Goal: Information Seeking & Learning: Check status

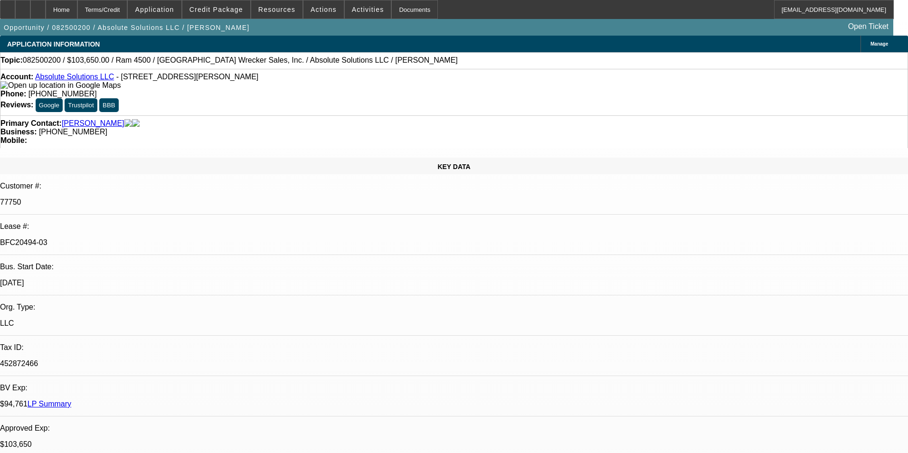
select select "0"
select select "0.1"
select select "4"
select select "0"
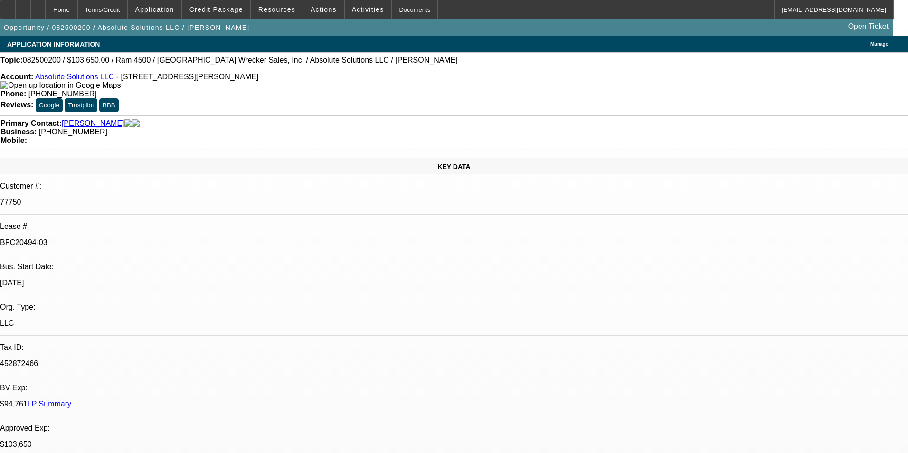
select select "0"
select select "5"
select select "0"
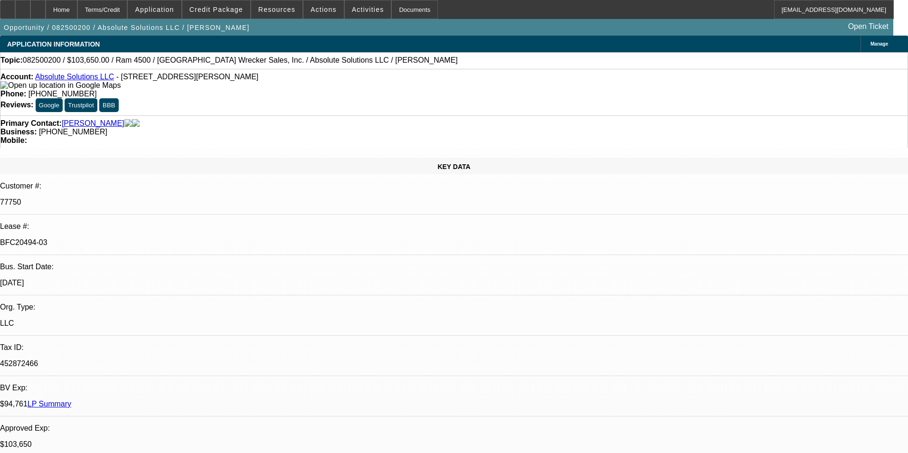
select select "0"
select select "6"
select select "0"
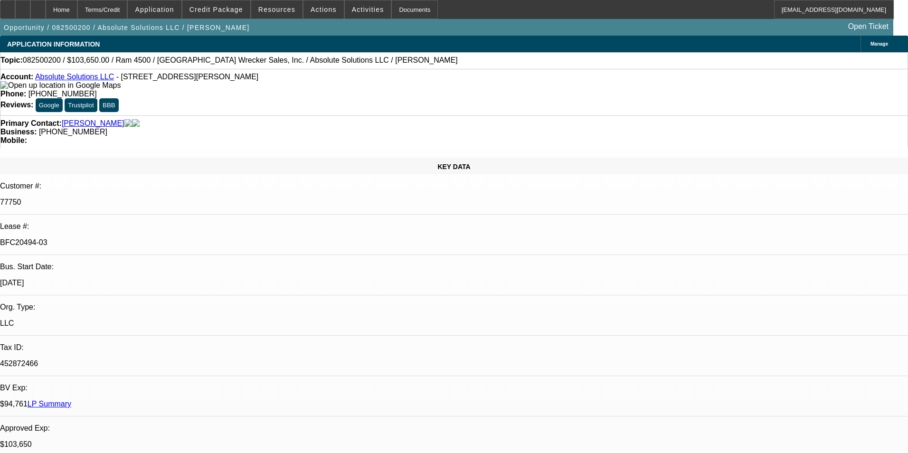
select select "6"
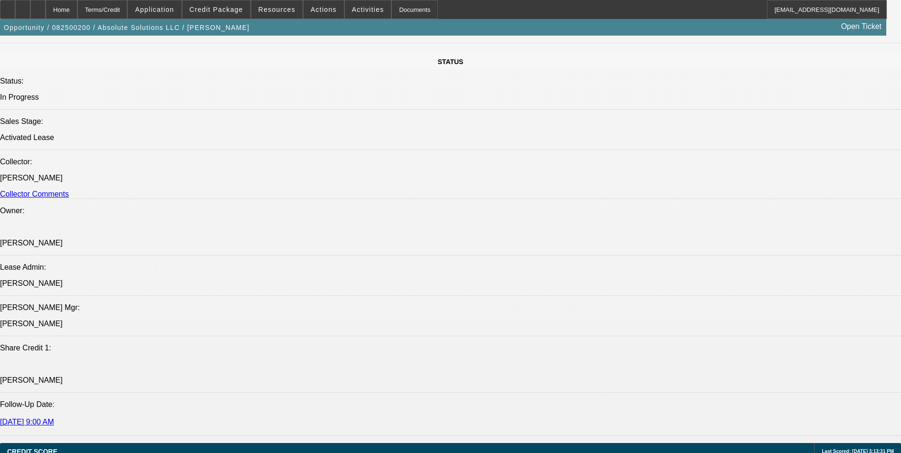
select select "0"
select select "0.1"
select select "0"
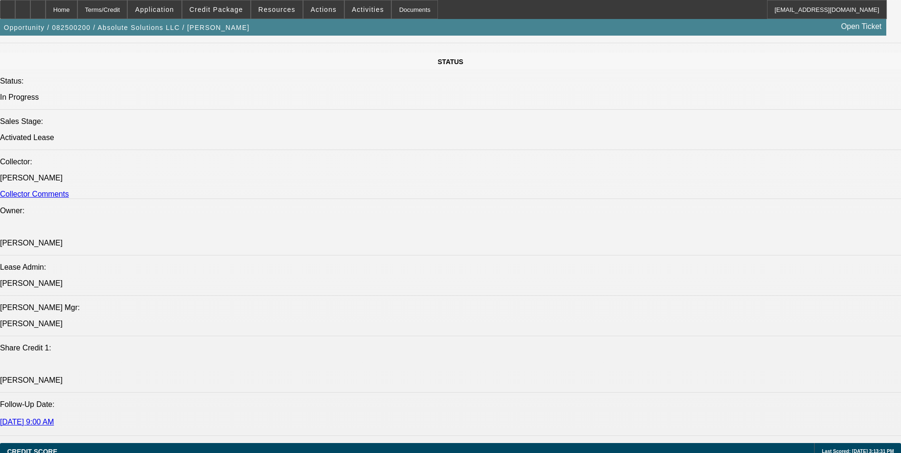
select select "0"
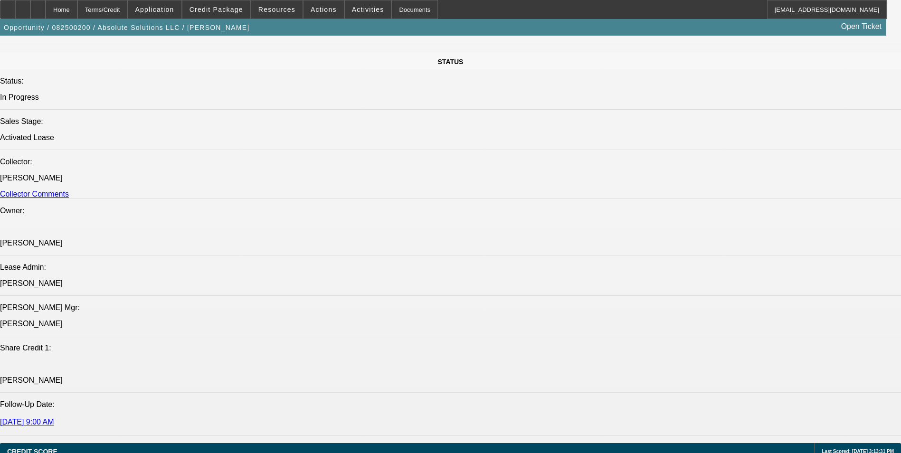
select select "0"
select select "1"
select select "4"
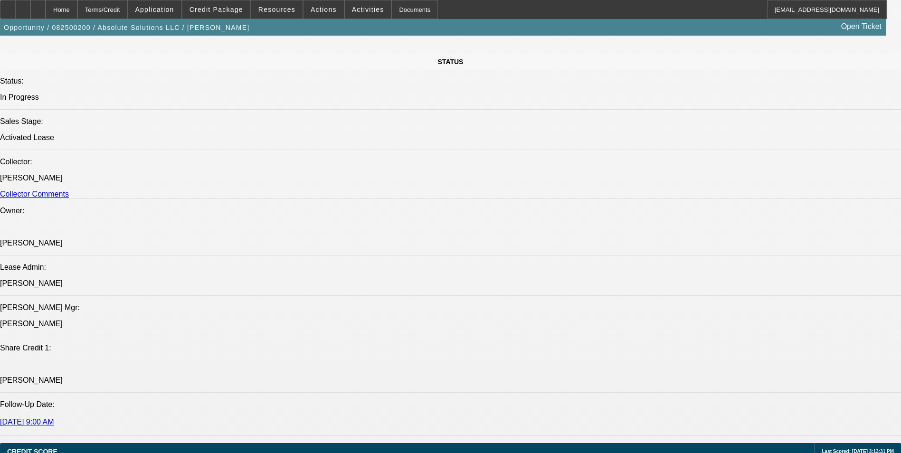
select select "1"
select select "5"
select select "1"
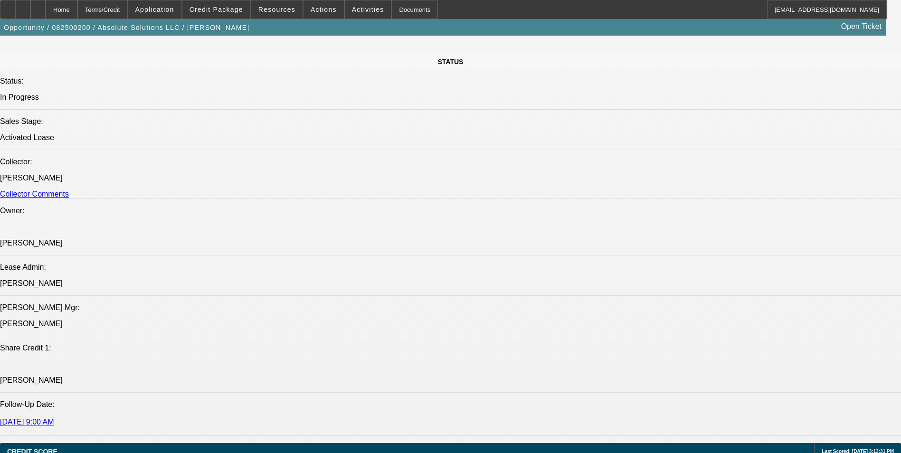
select select "6"
select select "1"
select select "6"
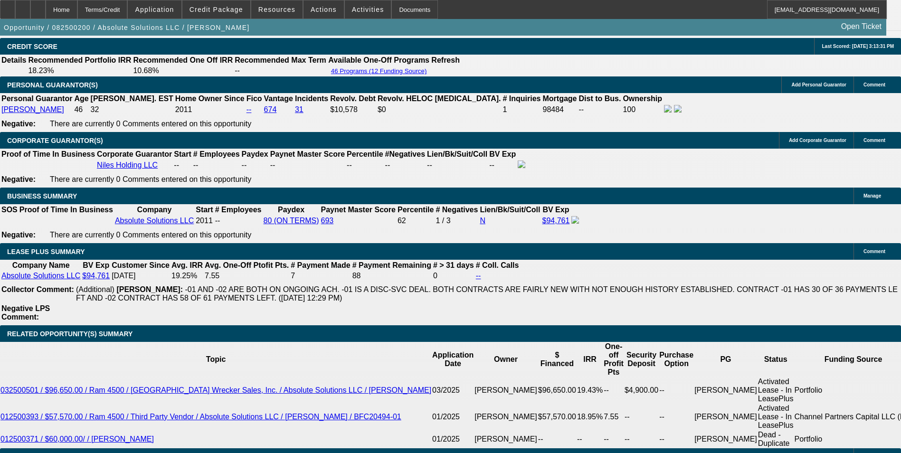
scroll to position [1500, 0]
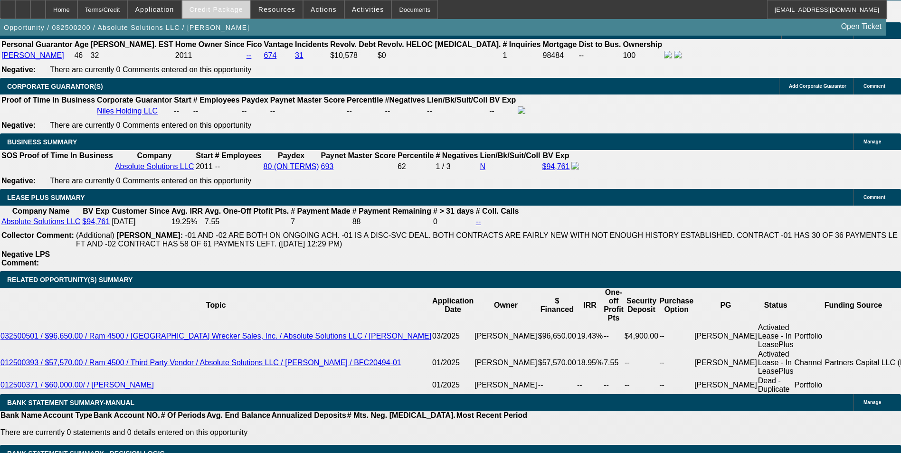
click at [227, 12] on span "Credit Package" at bounding box center [216, 10] width 54 height 8
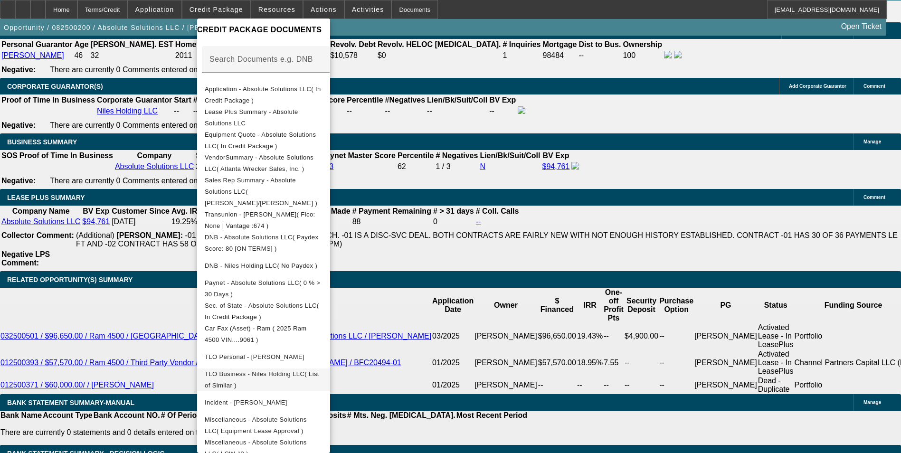
scroll to position [152, 0]
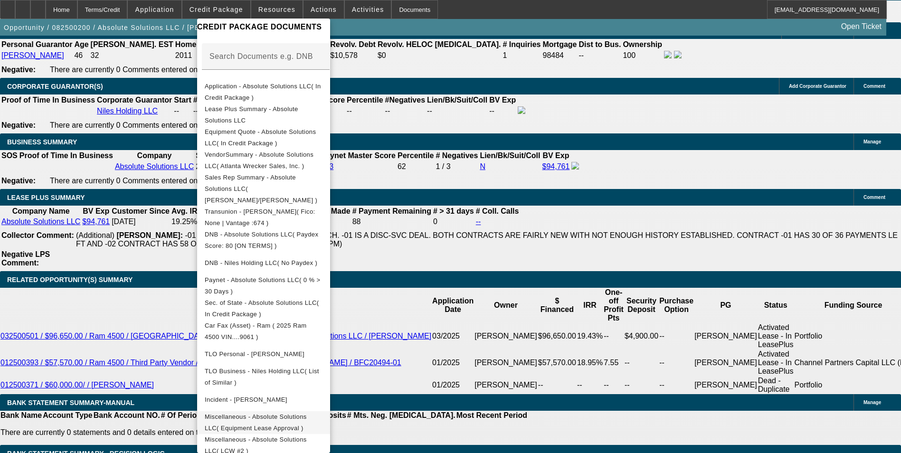
click at [307, 413] on span "Miscellaneous - Absolute Solutions LLC( Equipment Lease Approval )" at bounding box center [256, 422] width 102 height 19
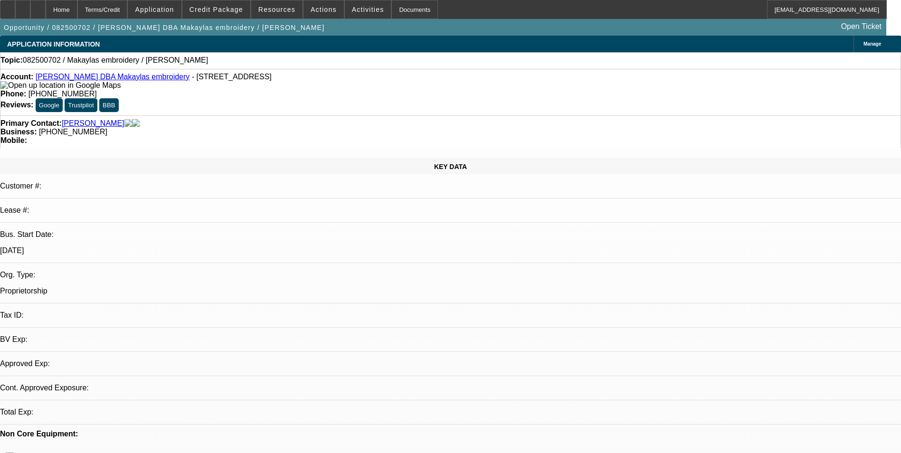
select select "0"
select select "2"
select select "0.1"
select select "4"
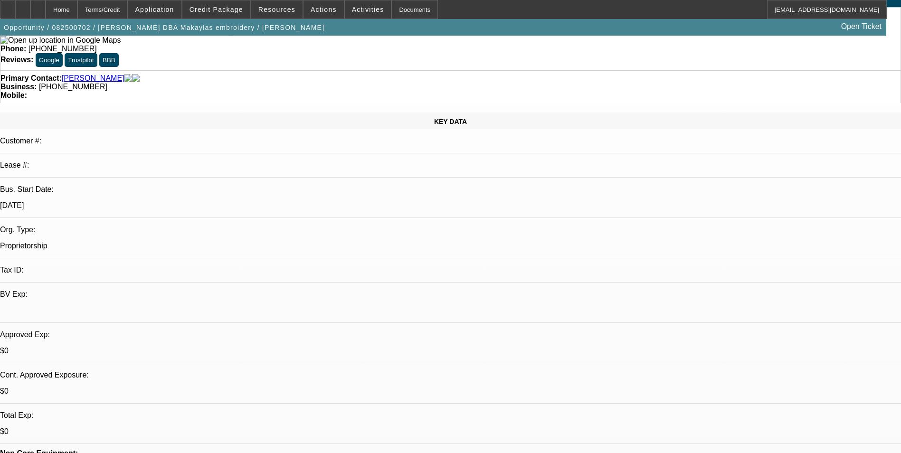
scroll to position [47, 0]
